Goal: Find specific page/section: Find specific page/section

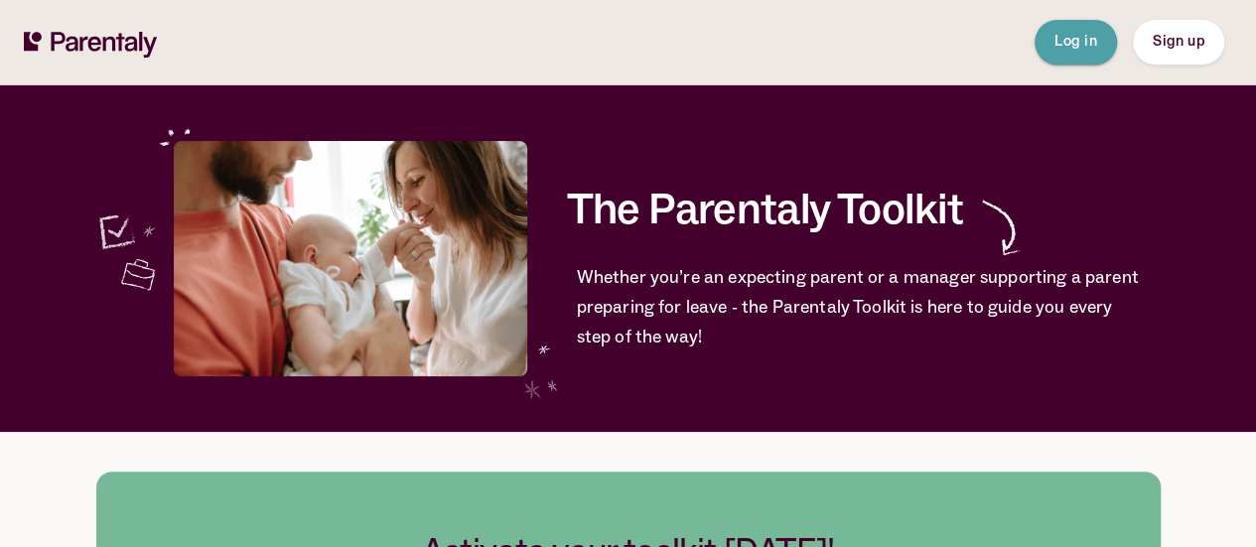
click at [1070, 39] on span "Log in" at bounding box center [1076, 42] width 43 height 14
